Goal: Navigation & Orientation: Find specific page/section

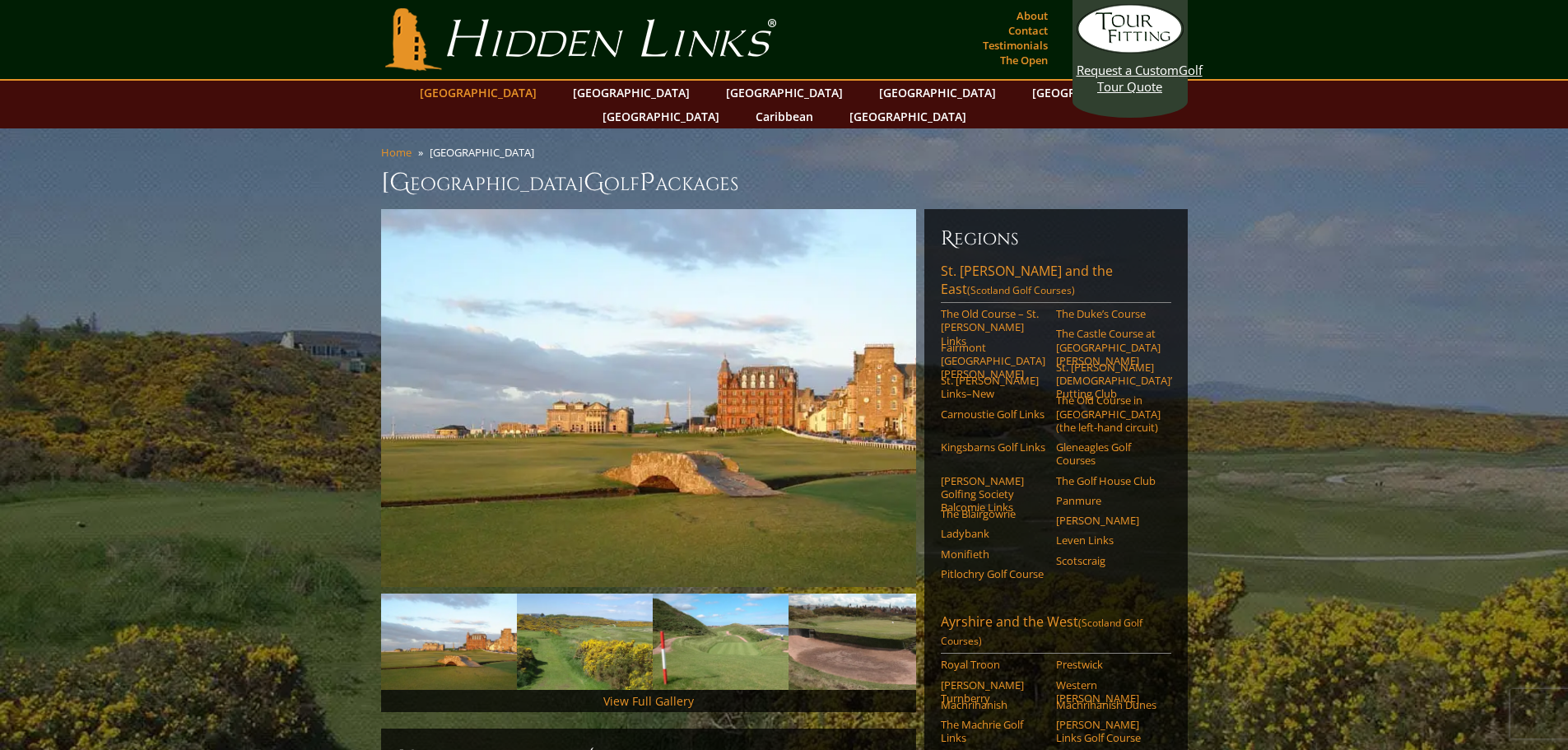
click at [533, 94] on link "[GEOGRAPHIC_DATA]" at bounding box center [478, 92] width 133 height 24
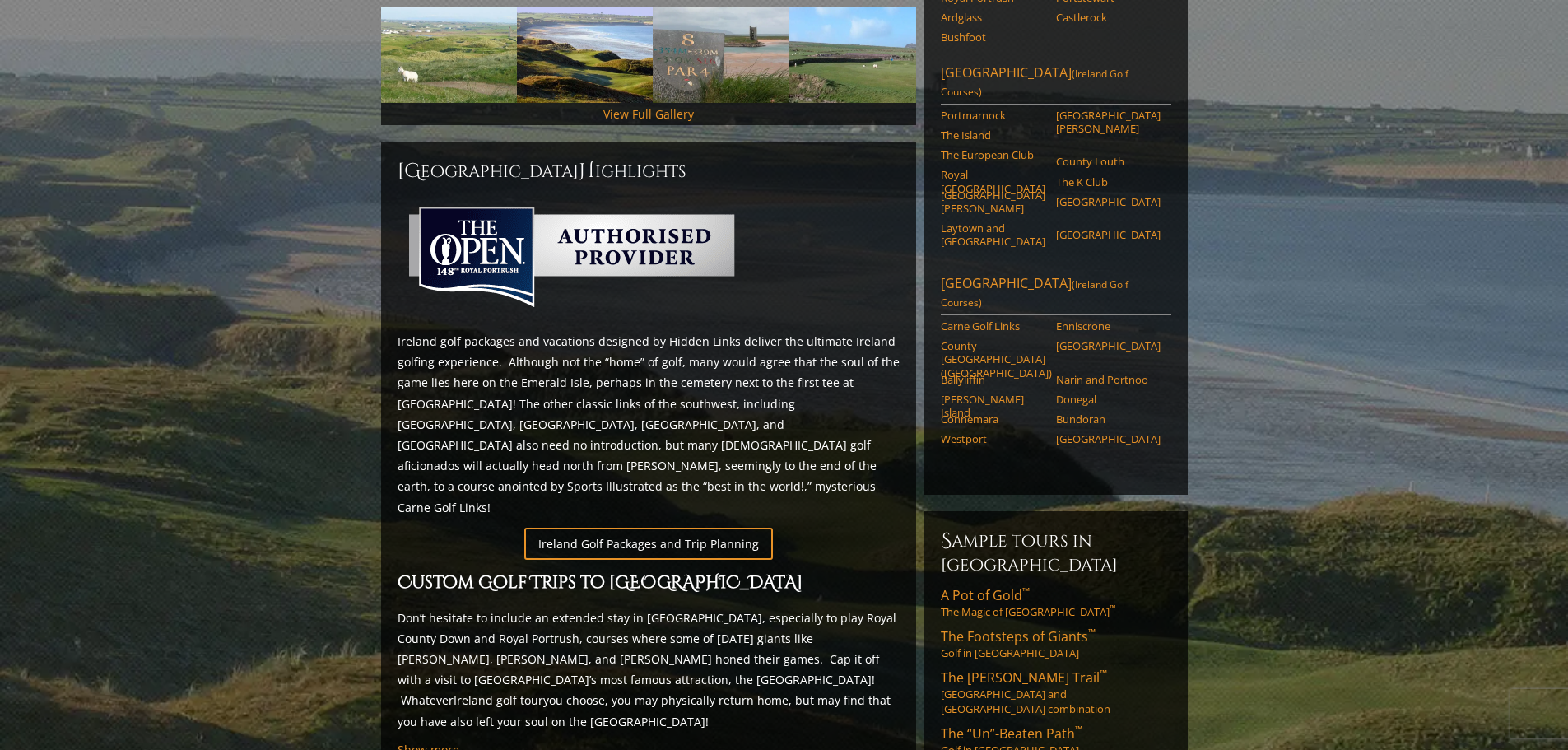
scroll to position [659, 0]
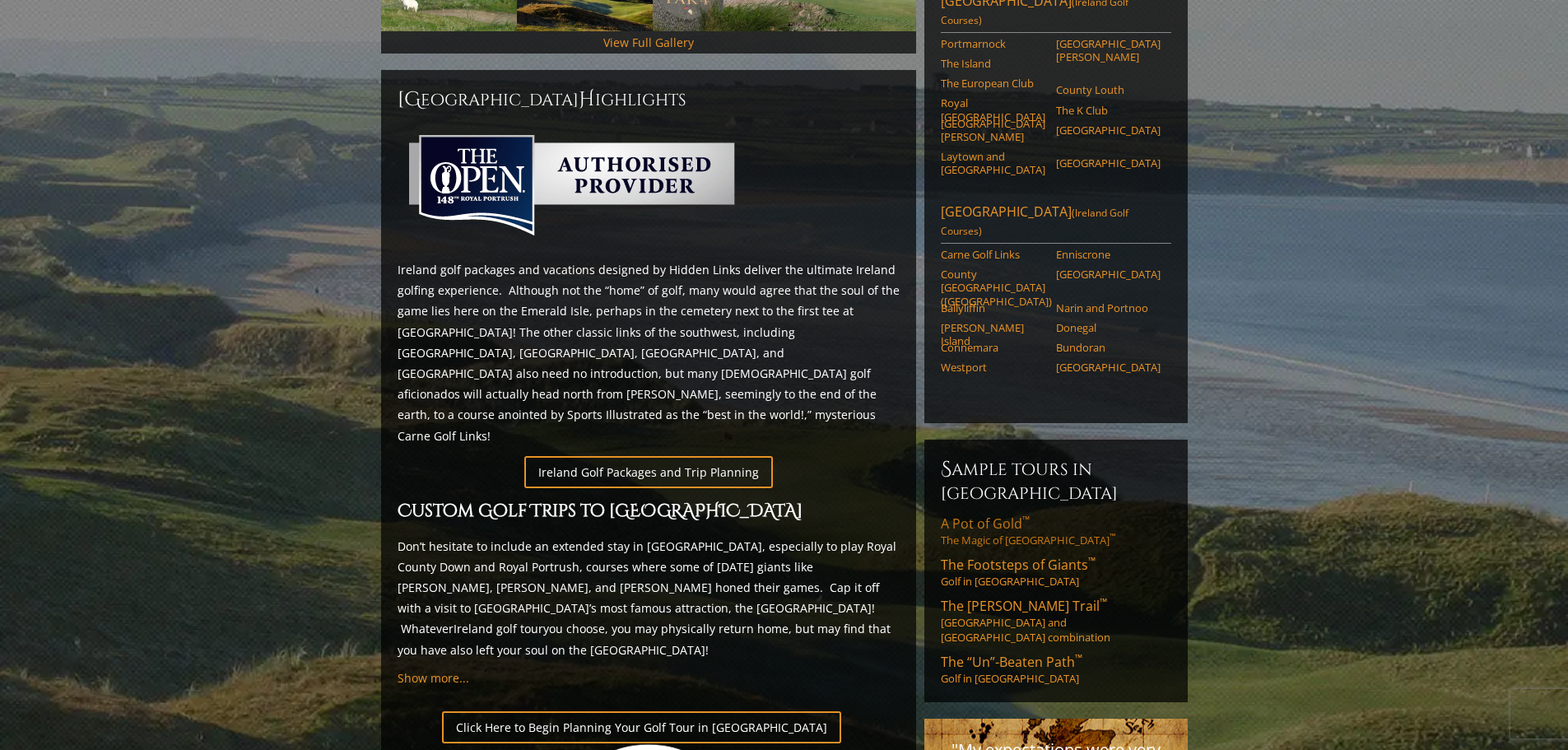
click at [976, 515] on link "A Pot of Gold ™ The Magic of [GEOGRAPHIC_DATA] ™" at bounding box center [1056, 531] width 231 height 33
